Goal: Transaction & Acquisition: Purchase product/service

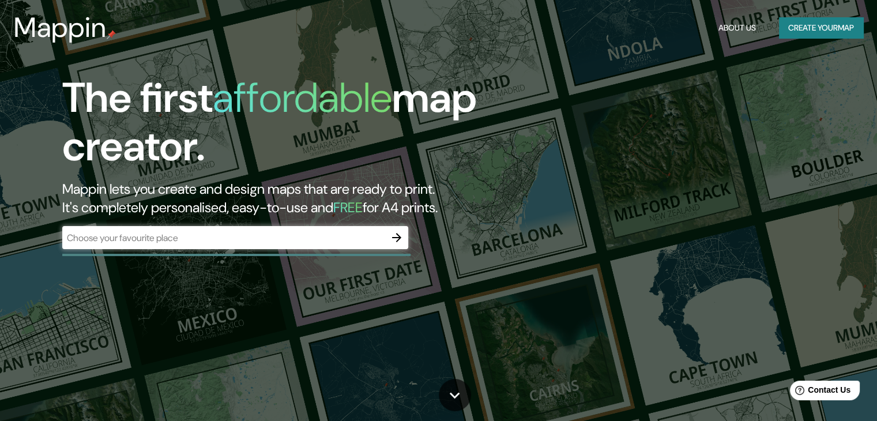
click at [292, 229] on div "​" at bounding box center [235, 237] width 346 height 23
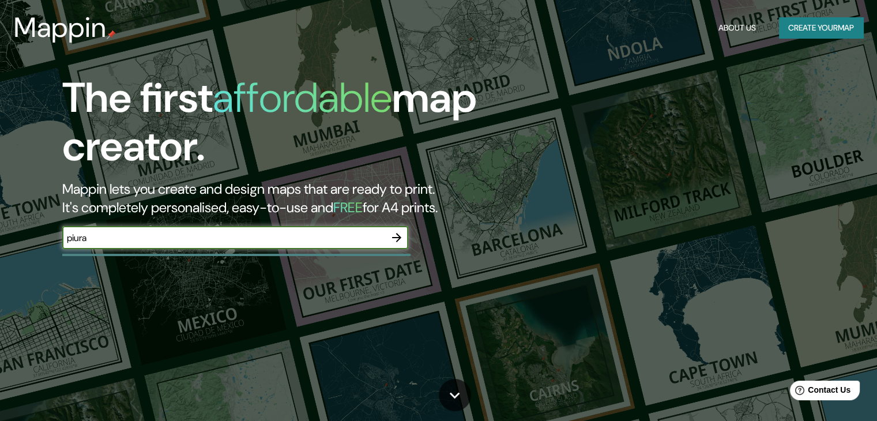
type input "piura"
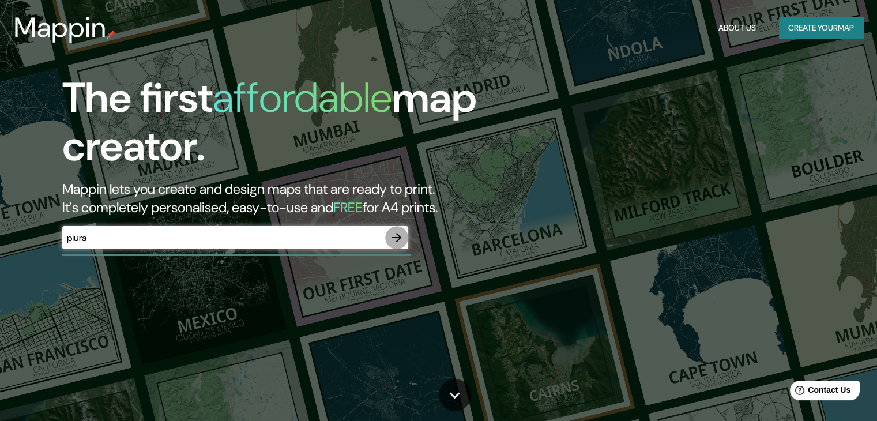
click at [396, 240] on icon "button" at bounding box center [397, 238] width 14 height 14
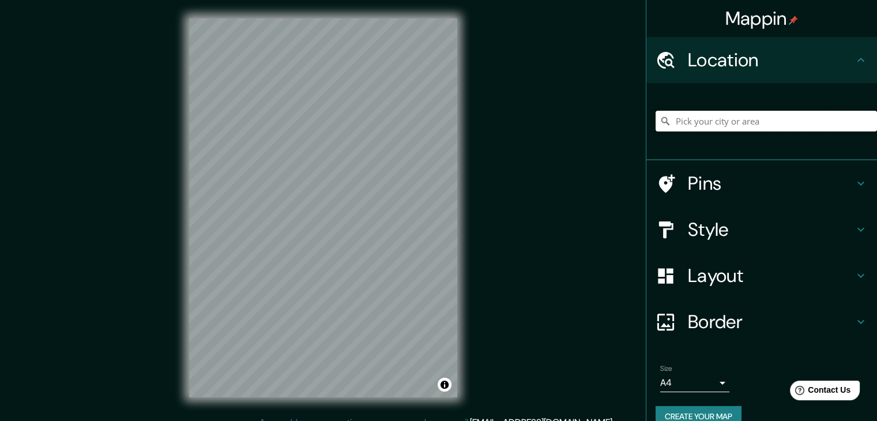
click at [759, 118] on input "Pick your city or area" at bounding box center [766, 121] width 221 height 21
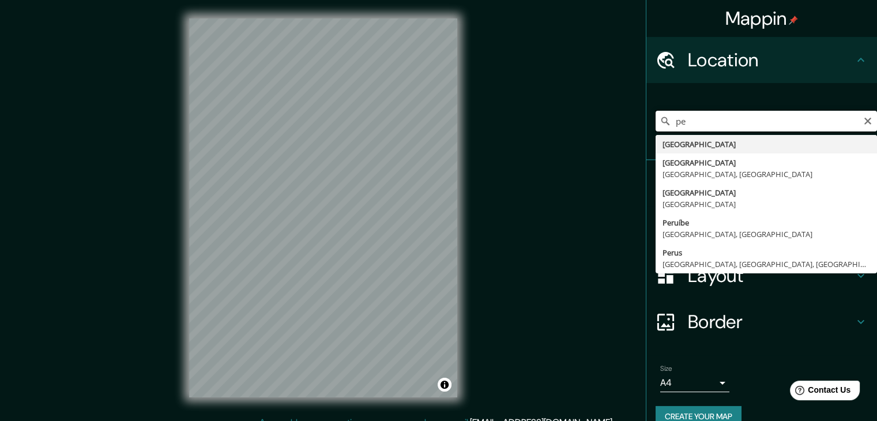
type input "p"
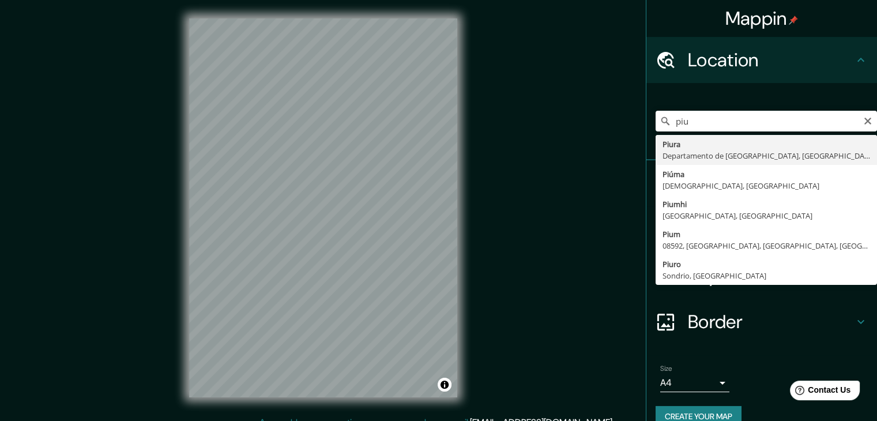
type input "Piura, [GEOGRAPHIC_DATA], [GEOGRAPHIC_DATA]"
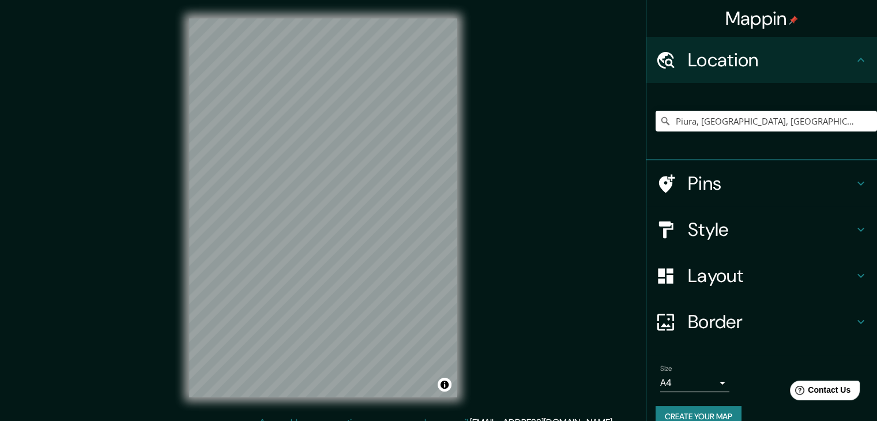
click at [746, 180] on h4 "Pins" at bounding box center [771, 183] width 166 height 23
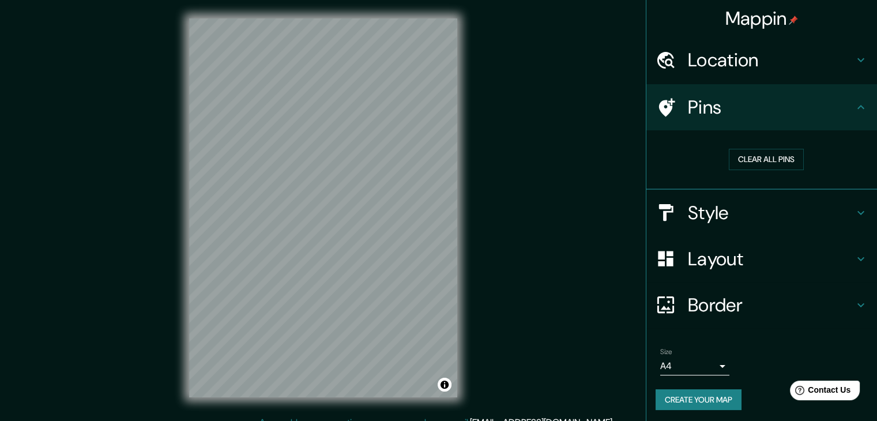
click at [842, 108] on h4 "Pins" at bounding box center [771, 107] width 166 height 23
click at [834, 208] on h4 "Style" at bounding box center [771, 212] width 166 height 23
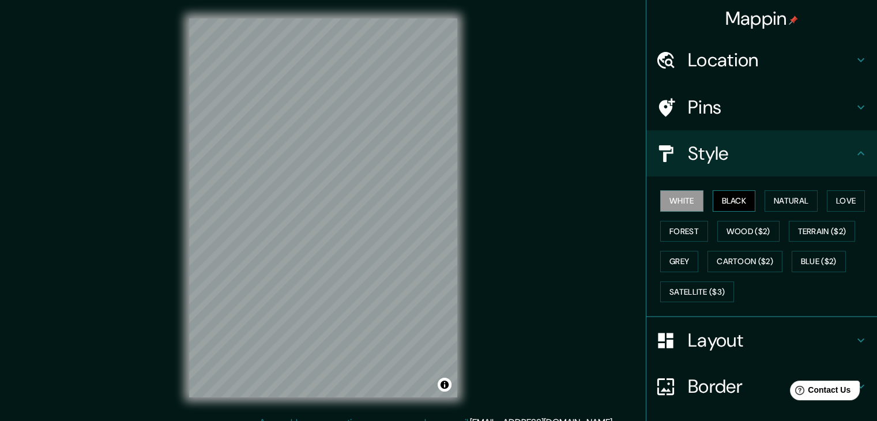
click at [723, 201] on button "Black" at bounding box center [734, 200] width 43 height 21
click at [757, 201] on div "White Black Natural Love Forest Wood ($2) Terrain ($2) Grey Cartoon ($2) Blue (…" at bounding box center [766, 246] width 221 height 121
click at [779, 205] on button "Natural" at bounding box center [791, 200] width 53 height 21
click at [817, 198] on div "White Black Natural Love Forest Wood ($2) Terrain ($2) Grey Cartoon ($2) Blue (…" at bounding box center [766, 246] width 221 height 121
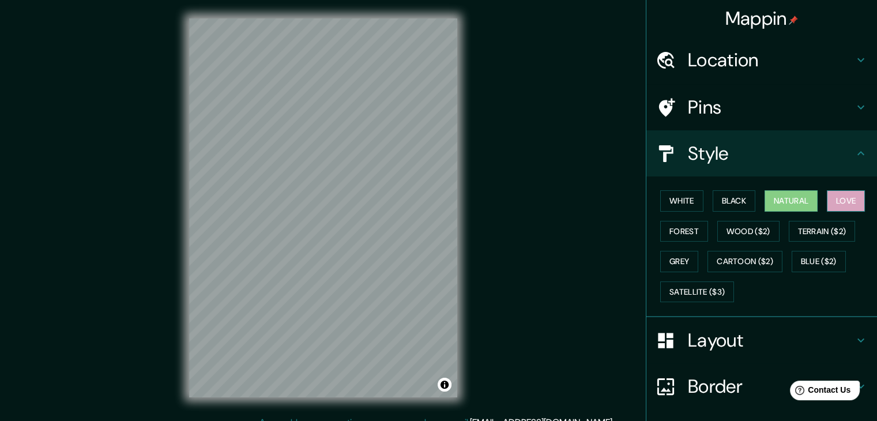
click at [836, 202] on button "Love" at bounding box center [846, 200] width 38 height 21
click at [828, 215] on div "White Black Natural Love Forest Wood ($2) Terrain ($2) Grey Cartoon ($2) Blue (…" at bounding box center [766, 246] width 221 height 121
click at [823, 226] on button "Terrain ($2)" at bounding box center [822, 231] width 67 height 21
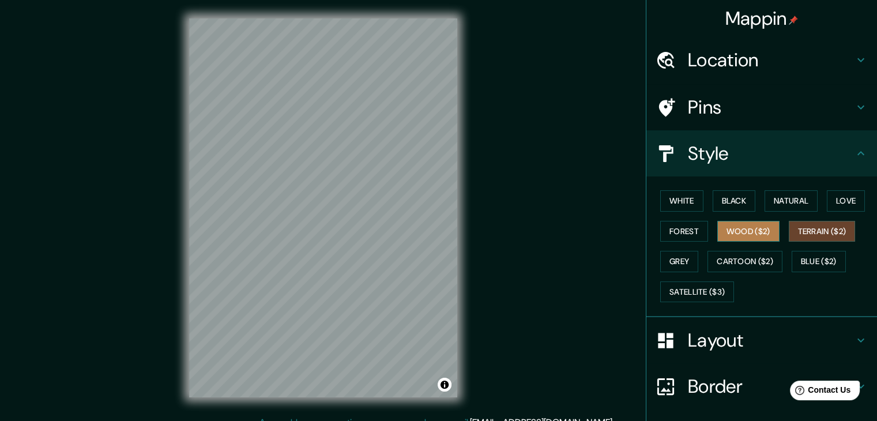
click at [745, 233] on button "Wood ($2)" at bounding box center [748, 231] width 62 height 21
click at [688, 229] on button "Forest" at bounding box center [684, 231] width 48 height 21
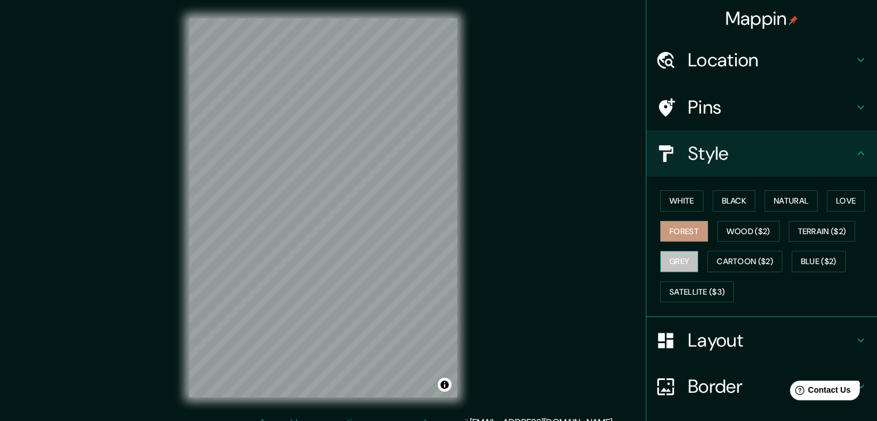
click at [667, 260] on button "Grey" at bounding box center [679, 261] width 38 height 21
click at [708, 259] on button "Cartoon ($2)" at bounding box center [745, 261] width 75 height 21
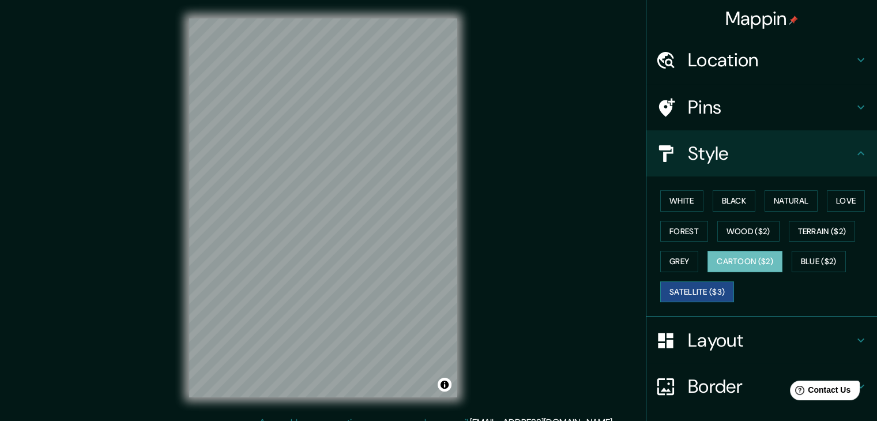
click at [710, 291] on button "Satellite ($3)" at bounding box center [697, 291] width 74 height 21
click at [740, 267] on button "Cartoon ($2)" at bounding box center [745, 261] width 75 height 21
click at [802, 258] on button "Blue ($2)" at bounding box center [819, 261] width 54 height 21
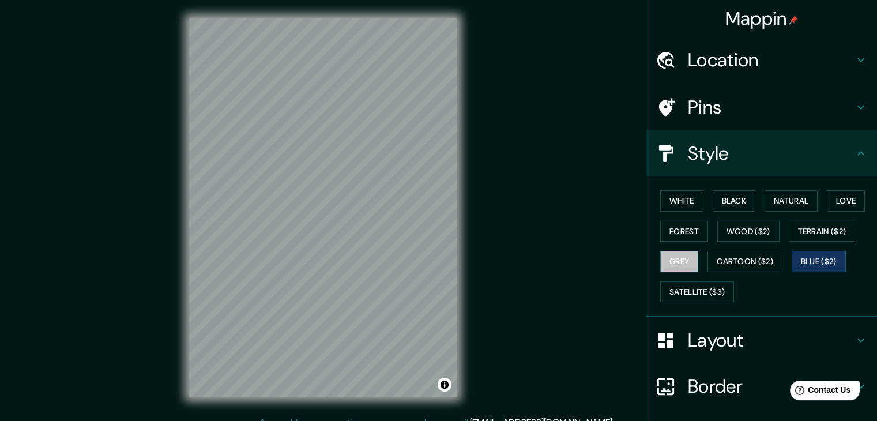
click at [677, 255] on button "Grey" at bounding box center [679, 261] width 38 height 21
click at [674, 201] on button "White" at bounding box center [681, 200] width 43 height 21
click at [697, 337] on h4 "Layout" at bounding box center [771, 340] width 166 height 23
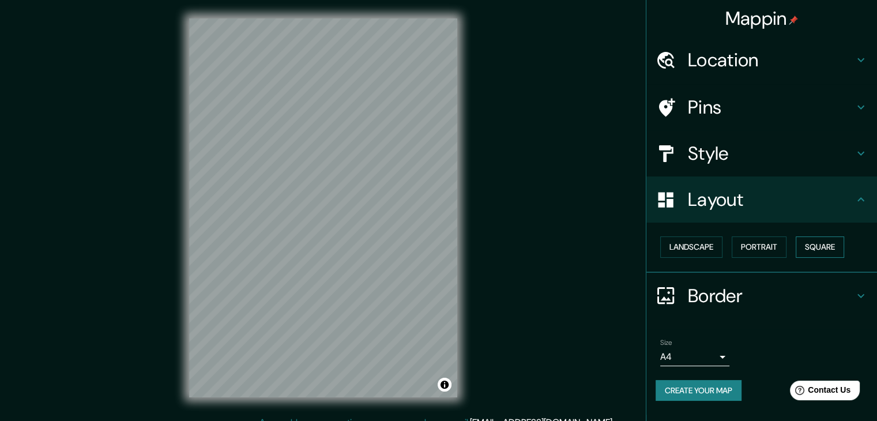
click at [834, 246] on button "Square" at bounding box center [820, 246] width 48 height 21
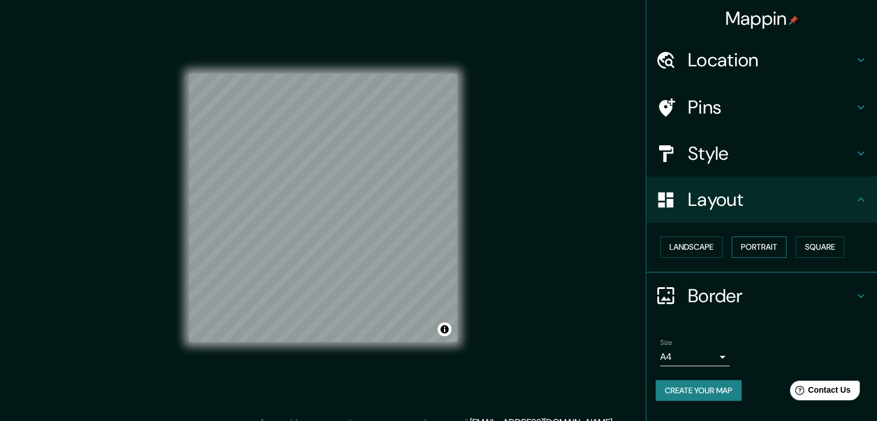
click at [784, 245] on button "Portrait" at bounding box center [759, 246] width 55 height 21
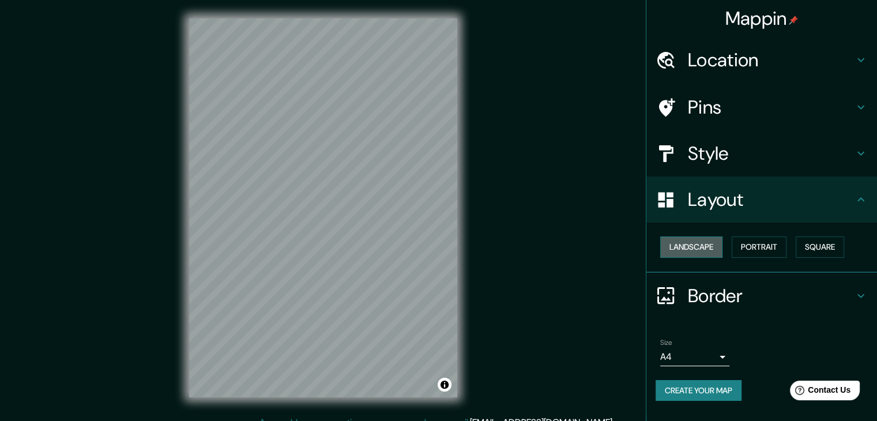
click at [682, 240] on button "Landscape" at bounding box center [691, 246] width 62 height 21
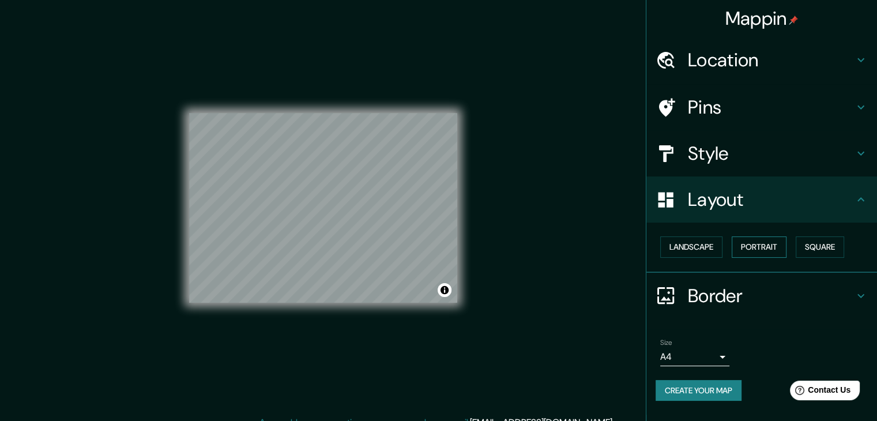
click at [746, 243] on button "Portrait" at bounding box center [759, 246] width 55 height 21
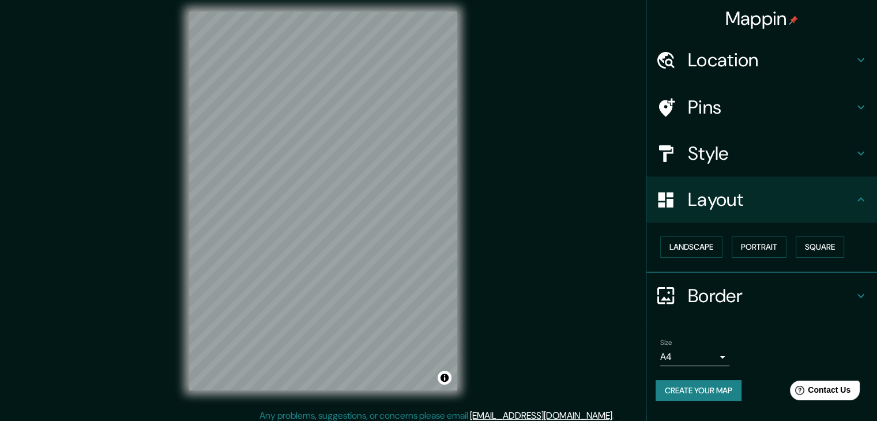
scroll to position [13, 0]
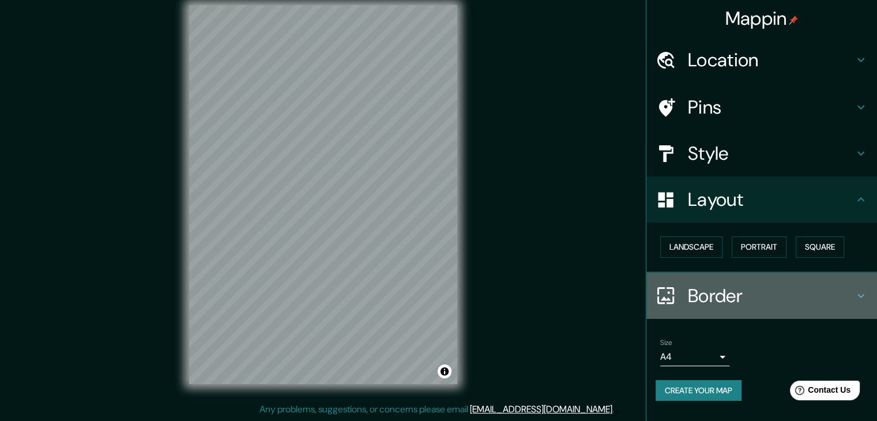
click at [712, 300] on h4 "Border" at bounding box center [771, 295] width 166 height 23
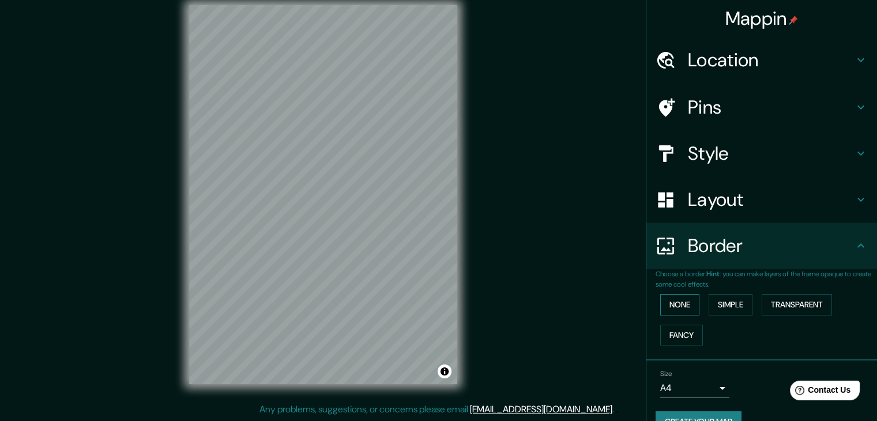
click at [680, 302] on button "None" at bounding box center [679, 304] width 39 height 21
click at [723, 298] on button "Simple" at bounding box center [731, 304] width 44 height 21
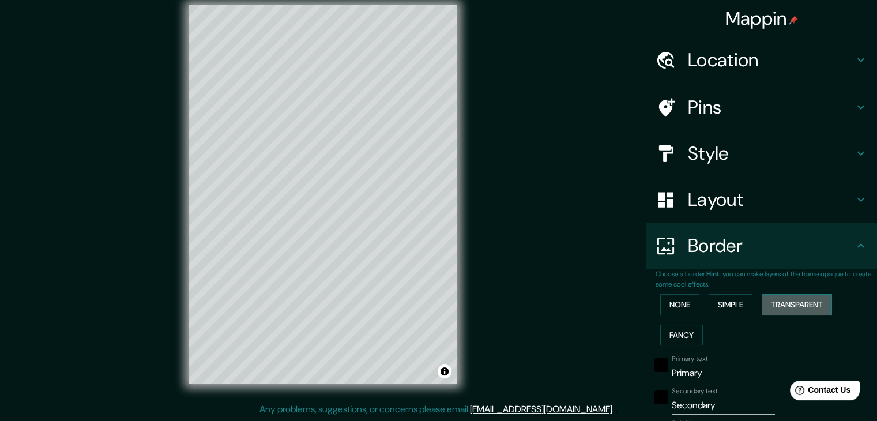
click at [792, 304] on button "Transparent" at bounding box center [797, 304] width 70 height 21
click at [694, 334] on button "Fancy" at bounding box center [681, 335] width 43 height 21
click at [680, 304] on button "None" at bounding box center [679, 304] width 39 height 21
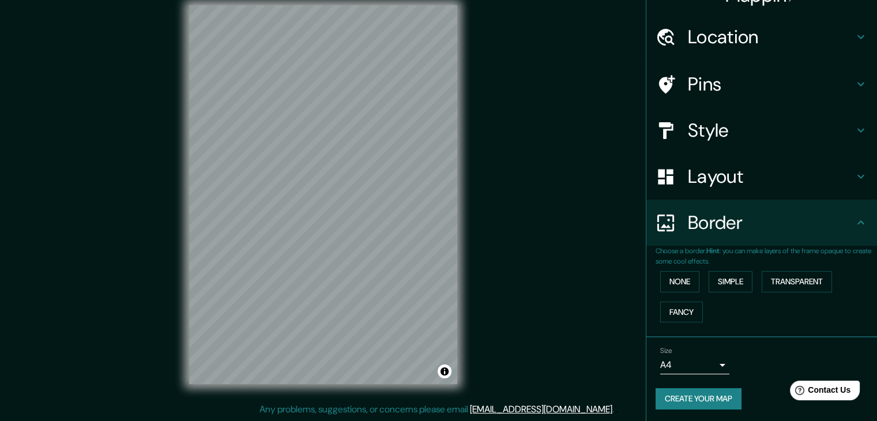
scroll to position [24, 0]
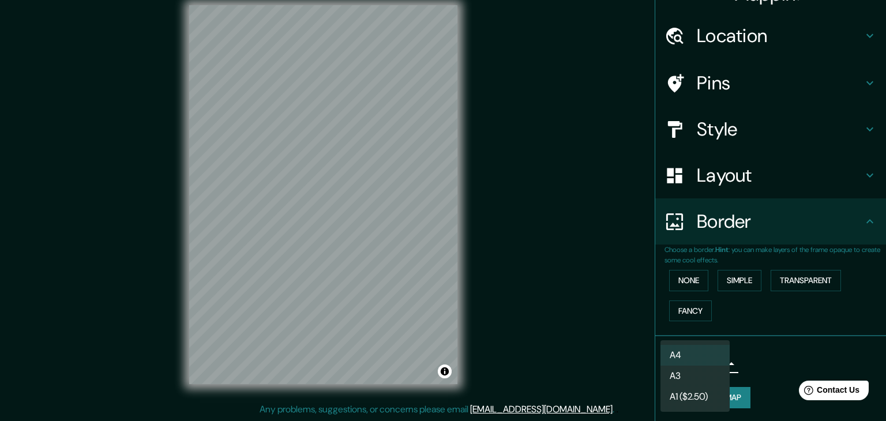
click at [705, 360] on body "Mappin Location [GEOGRAPHIC_DATA], [GEOGRAPHIC_DATA], [GEOGRAPHIC_DATA] Pins St…" at bounding box center [443, 197] width 886 height 421
click at [692, 375] on li "A3" at bounding box center [694, 376] width 69 height 21
click at [702, 360] on body "Mappin Location [GEOGRAPHIC_DATA], [GEOGRAPHIC_DATA], [GEOGRAPHIC_DATA] Pins St…" at bounding box center [443, 197] width 886 height 421
click at [693, 348] on li "A4" at bounding box center [694, 355] width 69 height 21
type input "single"
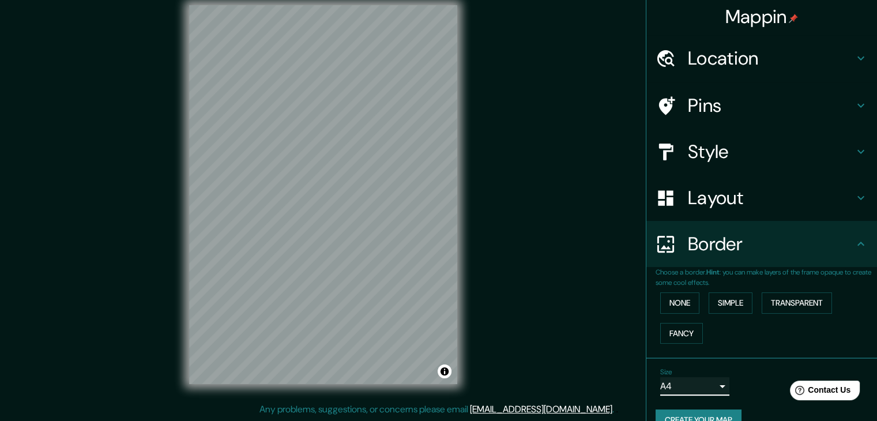
scroll to position [0, 0]
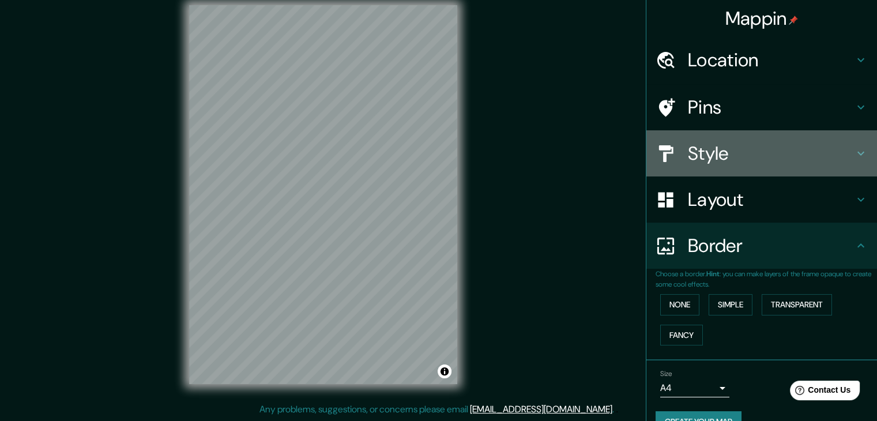
click at [698, 156] on h4 "Style" at bounding box center [771, 153] width 166 height 23
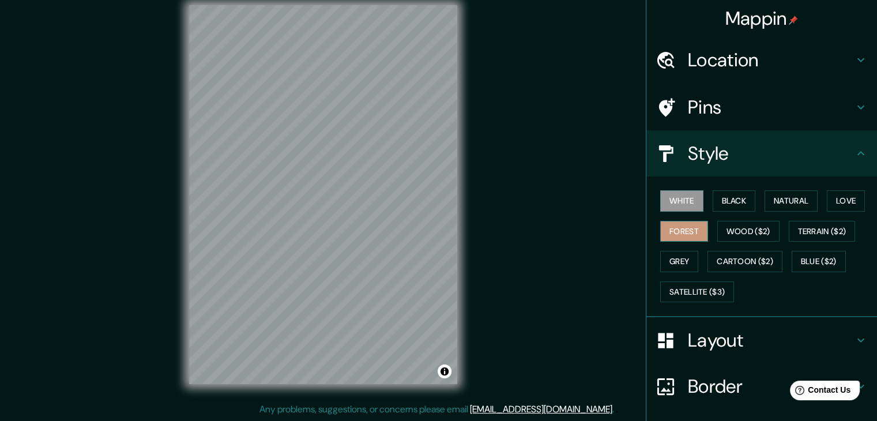
click at [685, 231] on button "Forest" at bounding box center [684, 231] width 48 height 21
click at [667, 253] on button "Grey" at bounding box center [679, 261] width 38 height 21
click at [675, 208] on button "White" at bounding box center [681, 200] width 43 height 21
click at [442, 370] on button "Toggle attribution" at bounding box center [445, 371] width 14 height 14
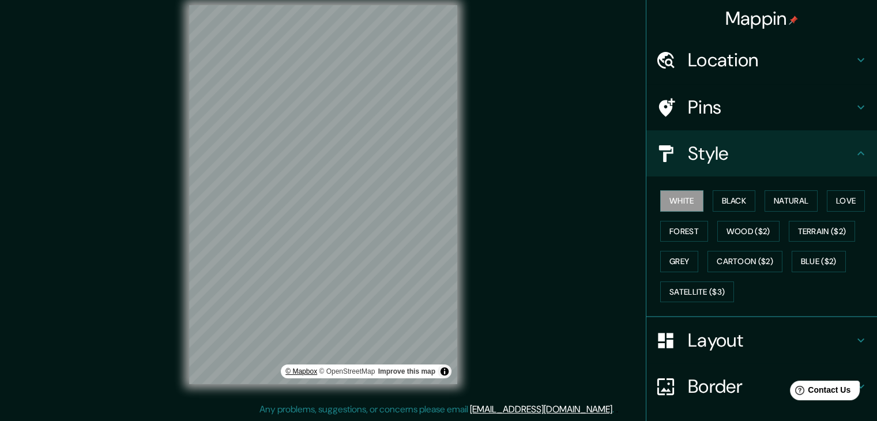
click at [307, 373] on link "© Mapbox" at bounding box center [301, 371] width 32 height 8
click at [337, 371] on link "© OpenStreetMap" at bounding box center [347, 371] width 56 height 8
click at [494, 279] on div "Mappin Location [GEOGRAPHIC_DATA], [GEOGRAPHIC_DATA], [GEOGRAPHIC_DATA] Pins St…" at bounding box center [438, 204] width 877 height 434
click at [683, 264] on button "Grey" at bounding box center [679, 261] width 38 height 21
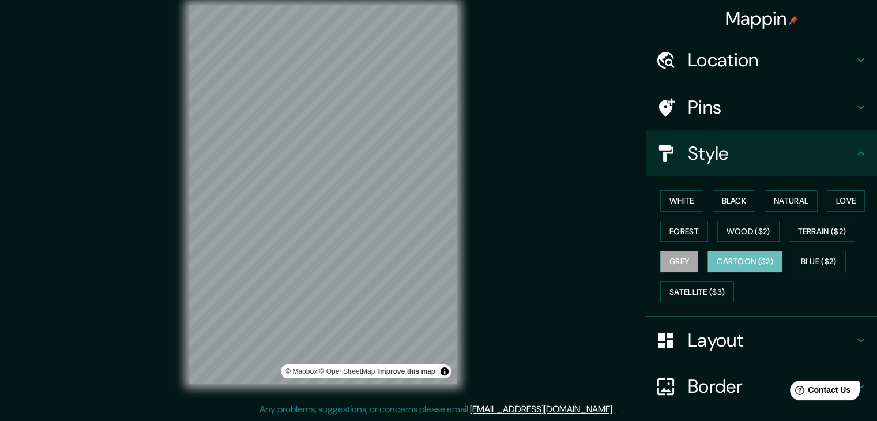
click at [723, 257] on button "Cartoon ($2)" at bounding box center [745, 261] width 75 height 21
click at [798, 253] on button "Blue ($2)" at bounding box center [819, 261] width 54 height 21
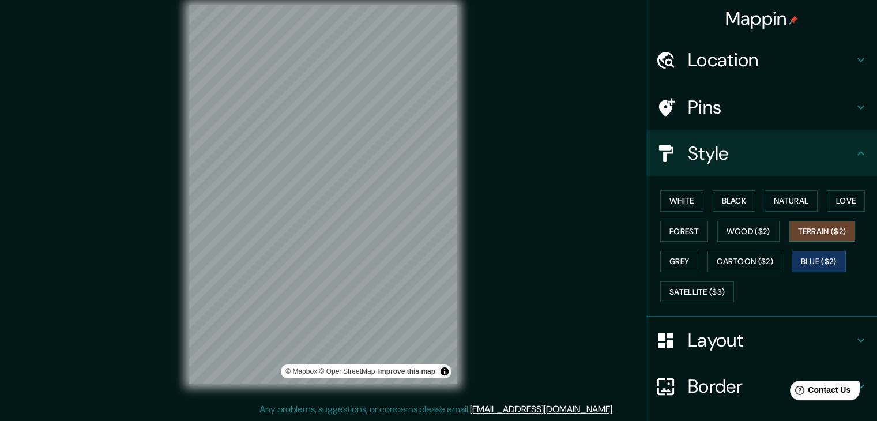
click at [798, 234] on button "Terrain ($2)" at bounding box center [822, 231] width 67 height 21
click at [734, 238] on button "Wood ($2)" at bounding box center [748, 231] width 62 height 21
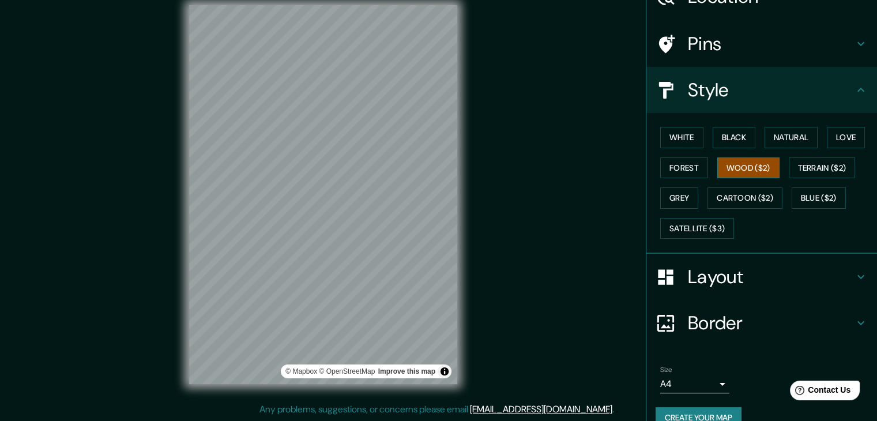
scroll to position [83, 0]
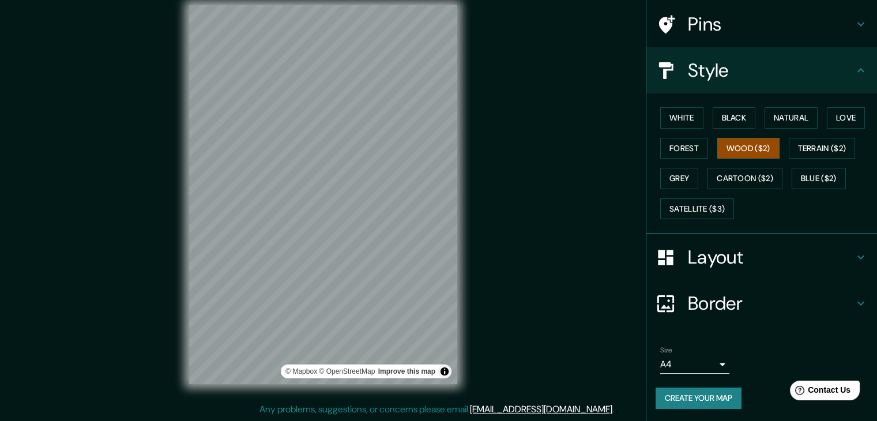
click at [674, 396] on button "Create your map" at bounding box center [699, 398] width 86 height 21
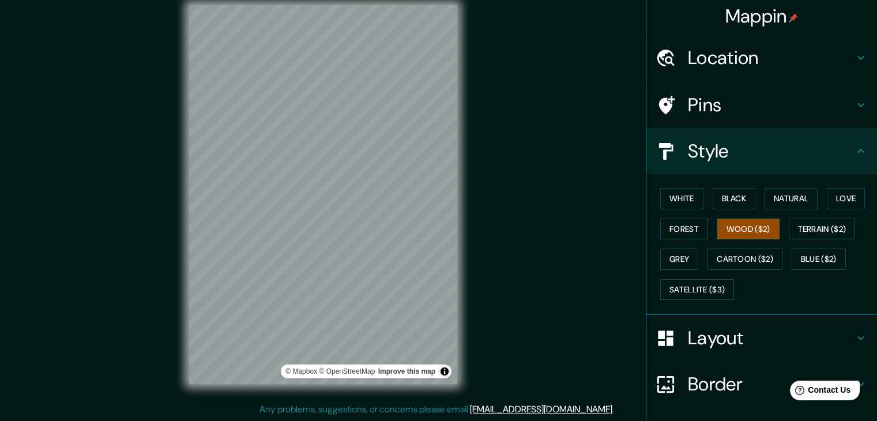
scroll to position [0, 0]
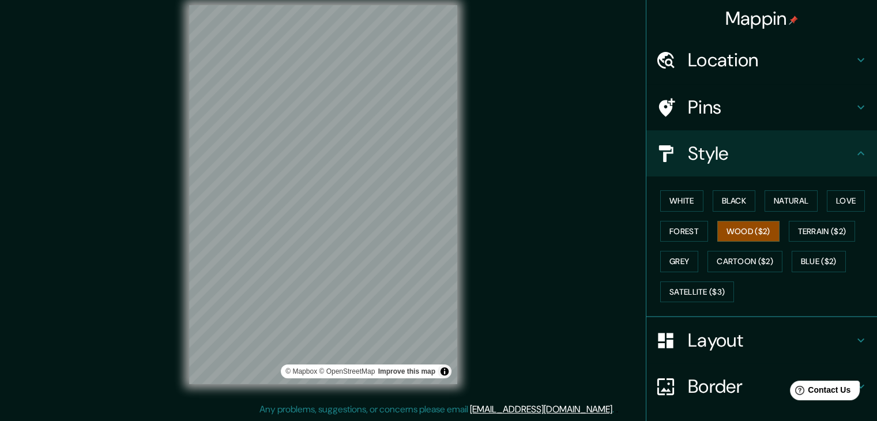
click at [762, 22] on h4 "Mappin" at bounding box center [761, 18] width 73 height 23
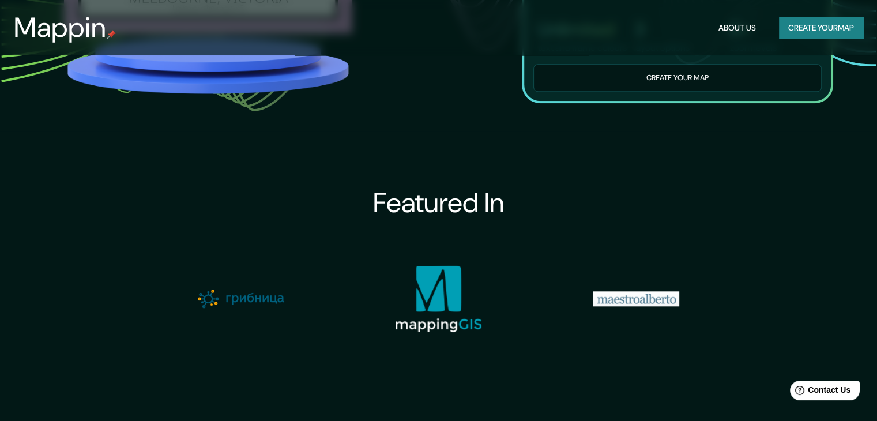
scroll to position [1153, 0]
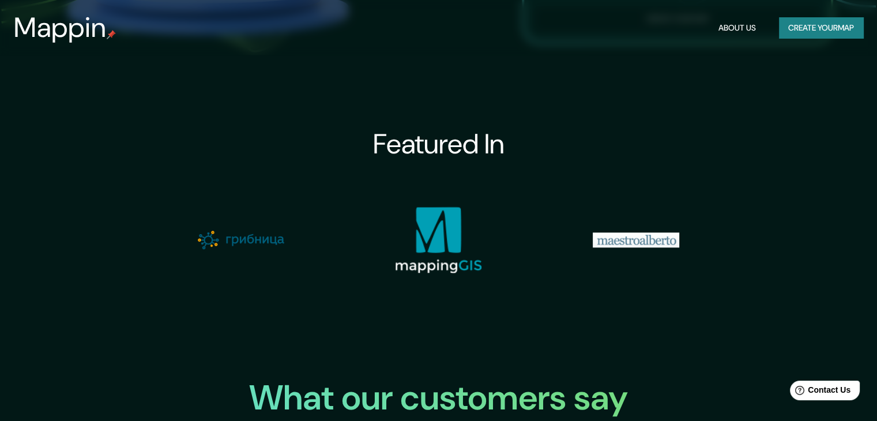
click at [450, 234] on img at bounding box center [438, 239] width 87 height 67
